Goal: Find contact information: Find contact information

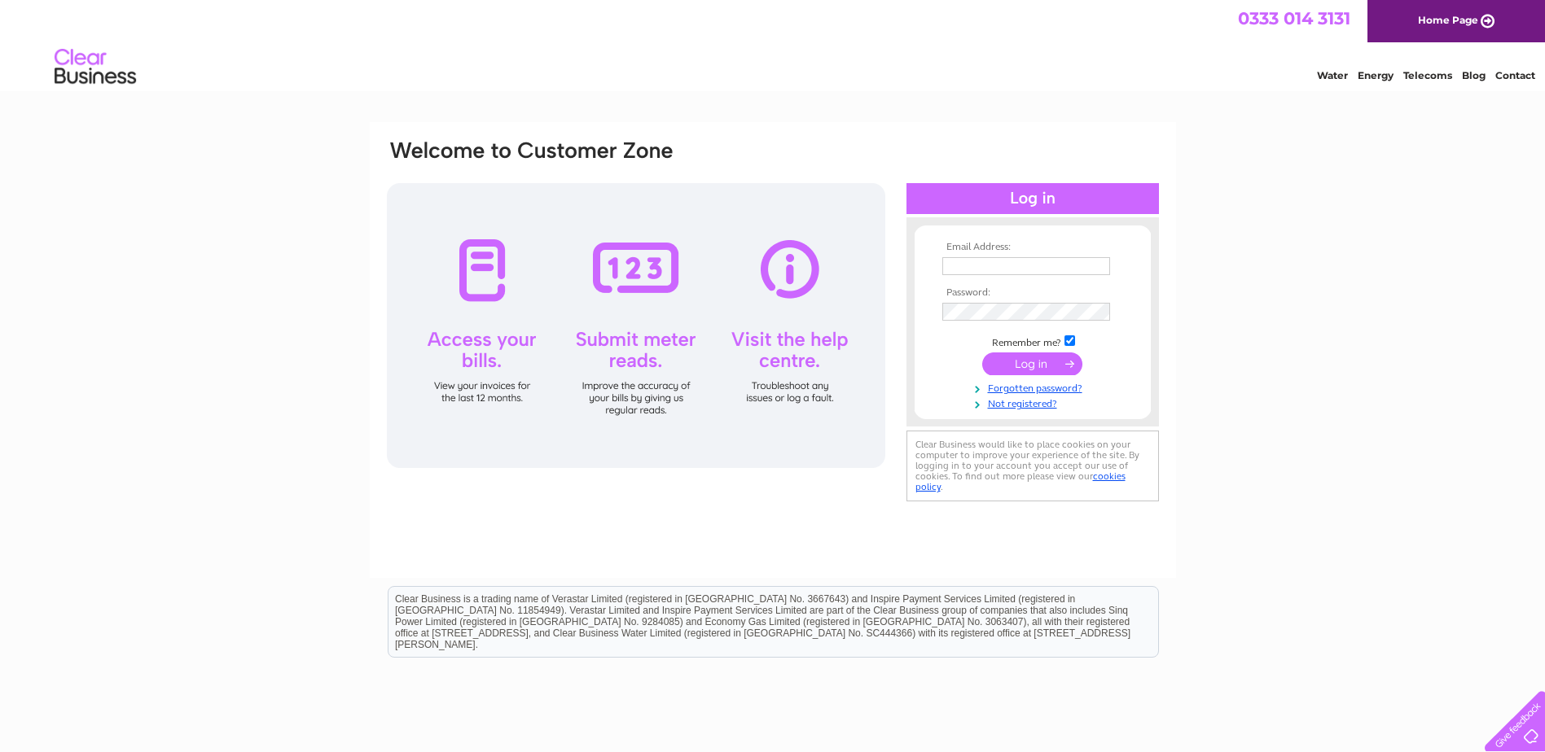
type input "[PERSON_NAME][EMAIL_ADDRESS][DOMAIN_NAME]"
click at [1025, 362] on input "submit" at bounding box center [1032, 364] width 100 height 23
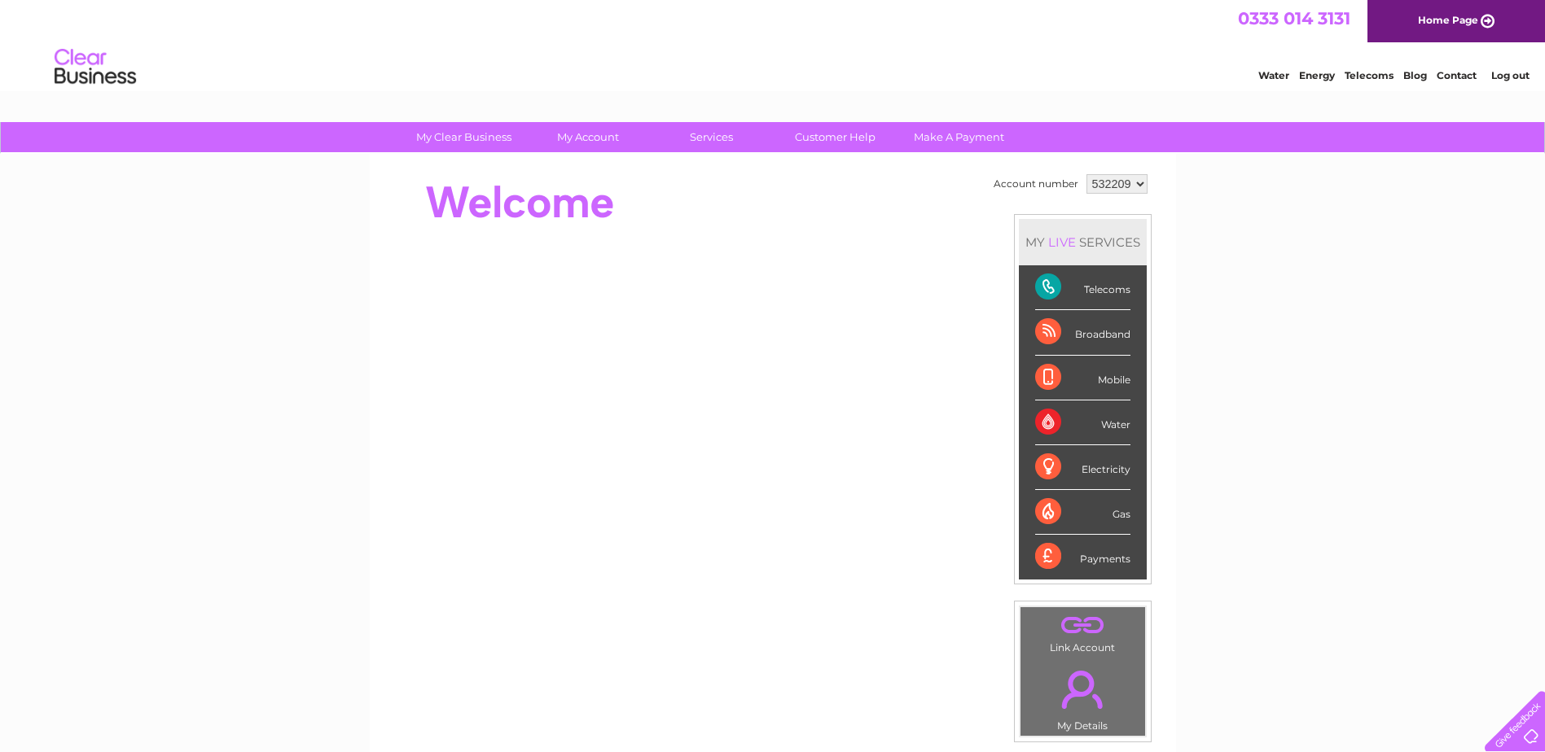
click at [1458, 76] on link "Contact" at bounding box center [1456, 75] width 40 height 12
click at [839, 140] on link "Customer Help" at bounding box center [835, 137] width 134 height 30
